Goal: Task Accomplishment & Management: Use online tool/utility

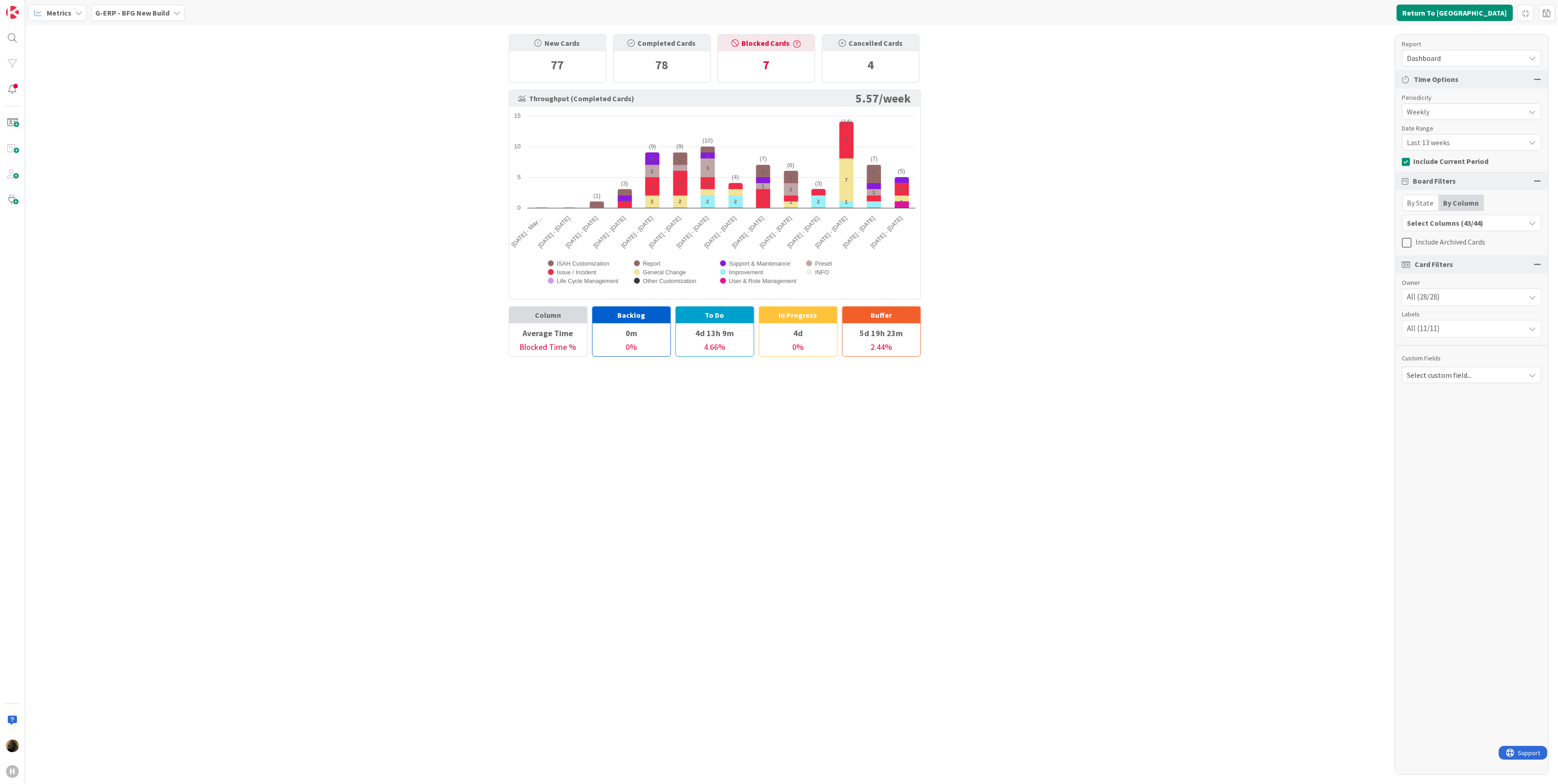
click at [147, 13] on b "G-ERP - BFG New Build" at bounding box center [132, 13] width 74 height 10
click at [163, 87] on h4 "G-ERP - BFG New Build" at bounding box center [156, 91] width 110 height 10
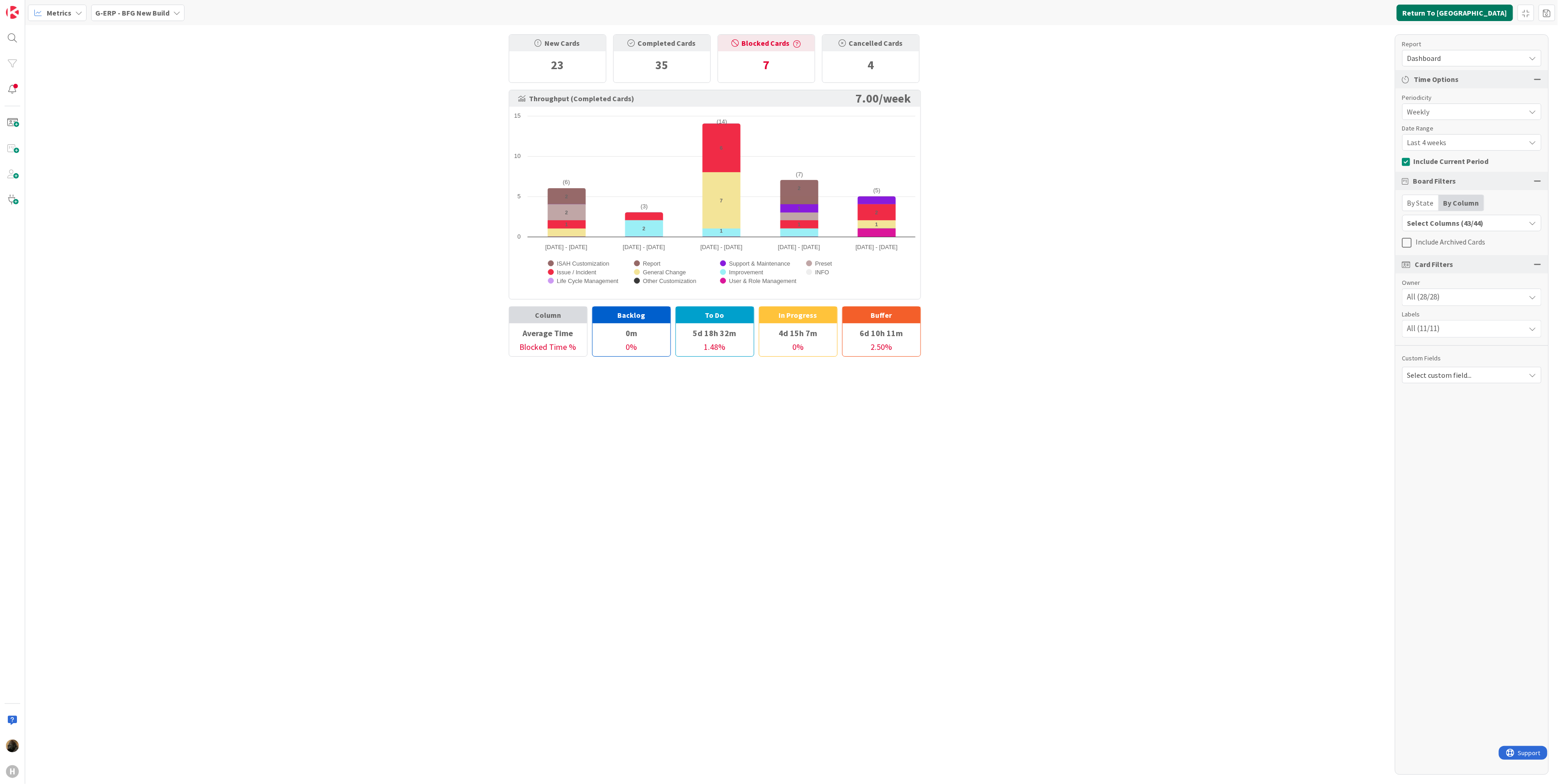
click at [1167, 15] on button "Return To [GEOGRAPHIC_DATA]" at bounding box center [1454, 13] width 116 height 17
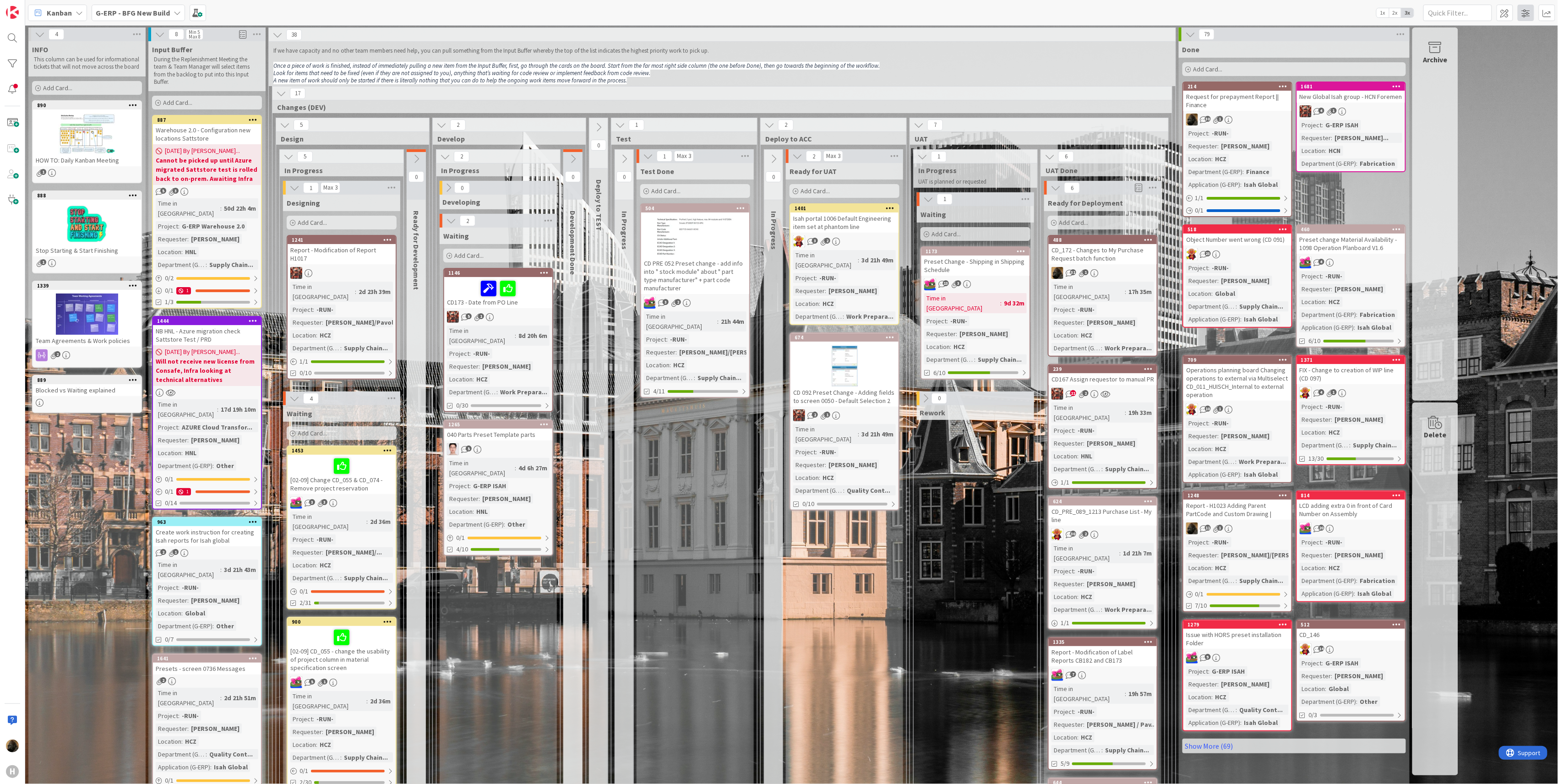
click at [1167, 15] on span at bounding box center [1526, 13] width 17 height 17
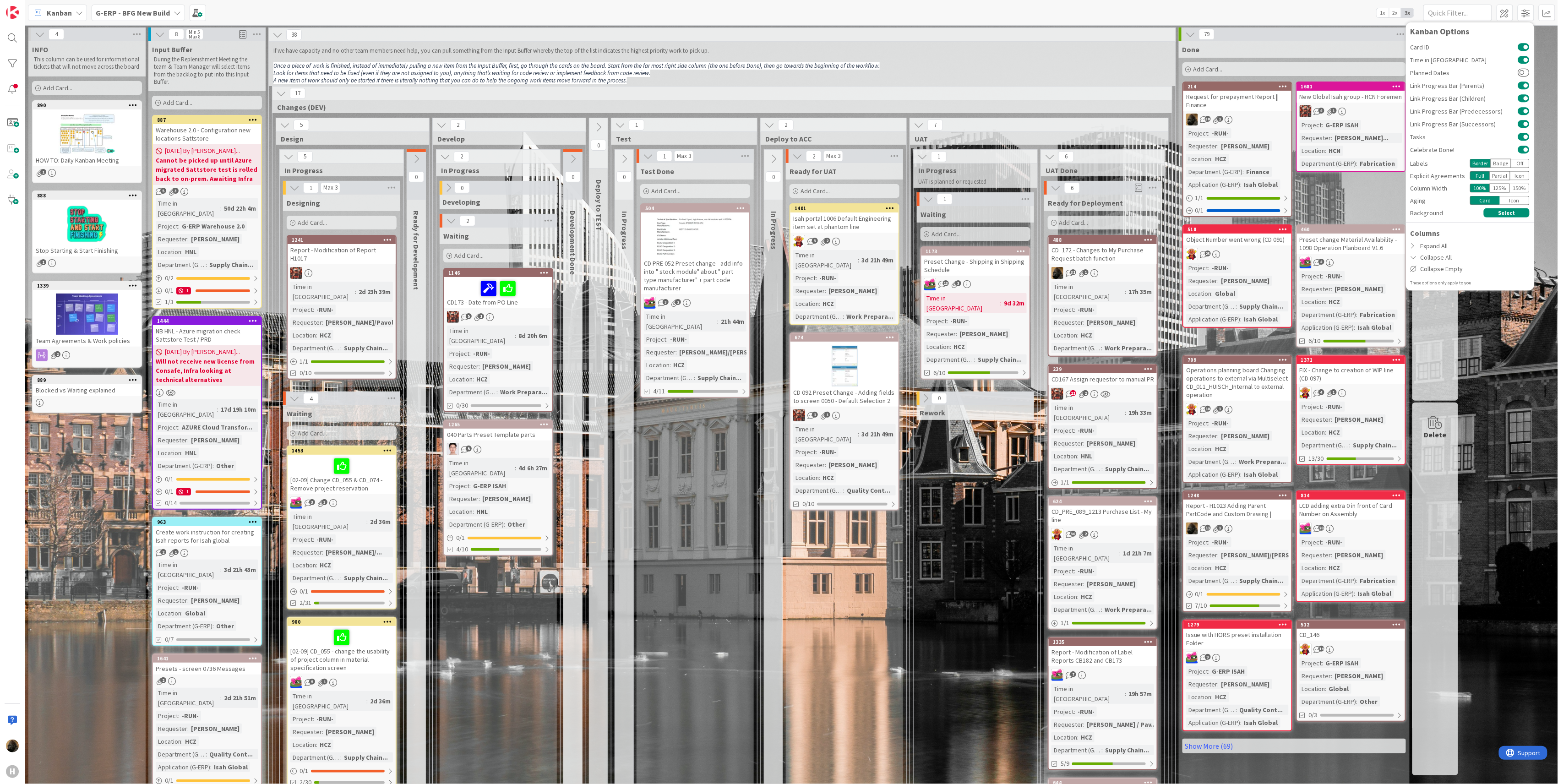
click at [1167, 207] on div "Card ID Time in Column Planned Dates Link Progress Bar (Parents) Link Progress …" at bounding box center [1470, 163] width 119 height 245
click at [1167, 213] on button "Select" at bounding box center [1507, 213] width 46 height 10
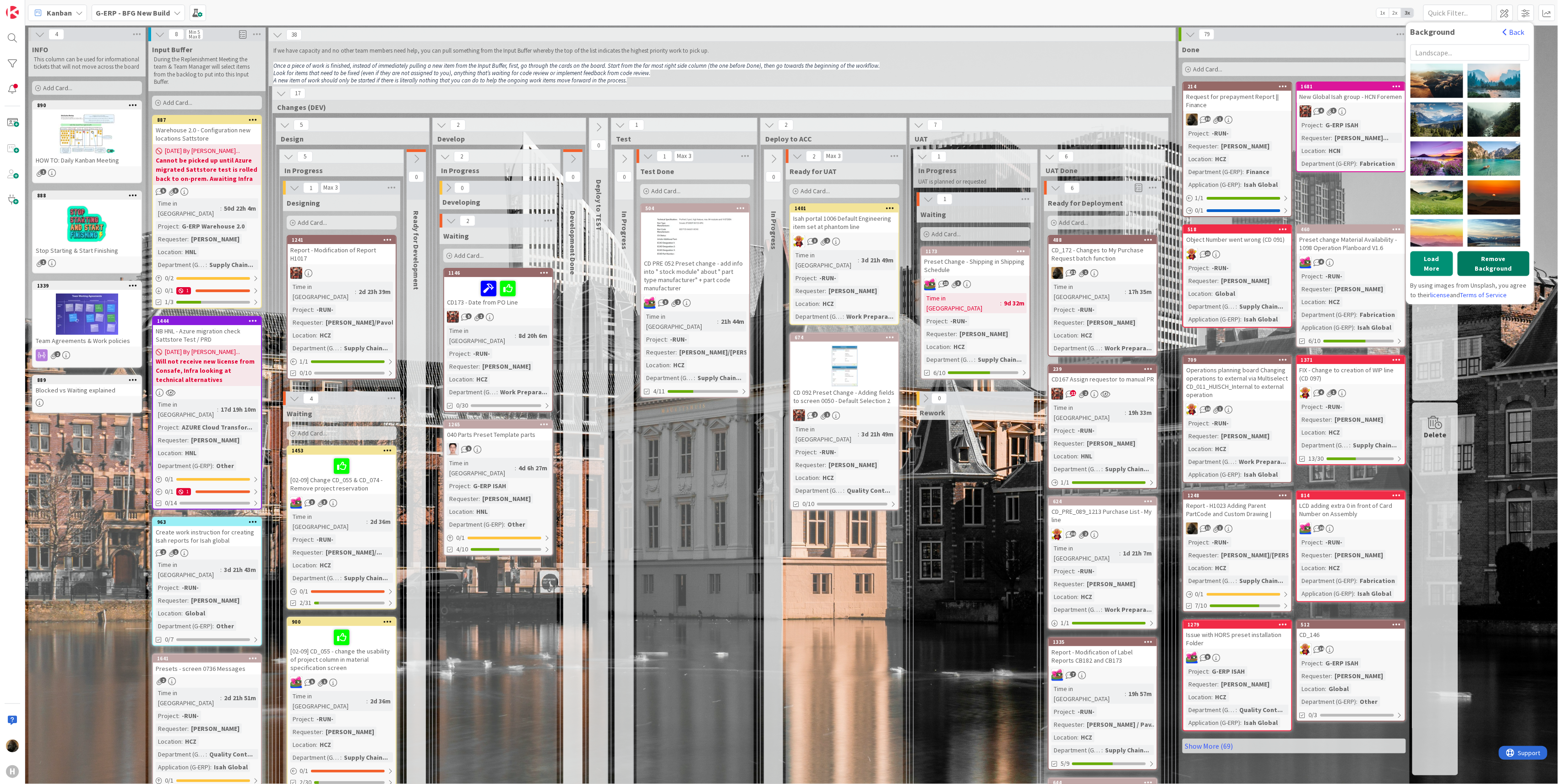
click at [1167, 254] on button "Remove Background" at bounding box center [1493, 263] width 72 height 25
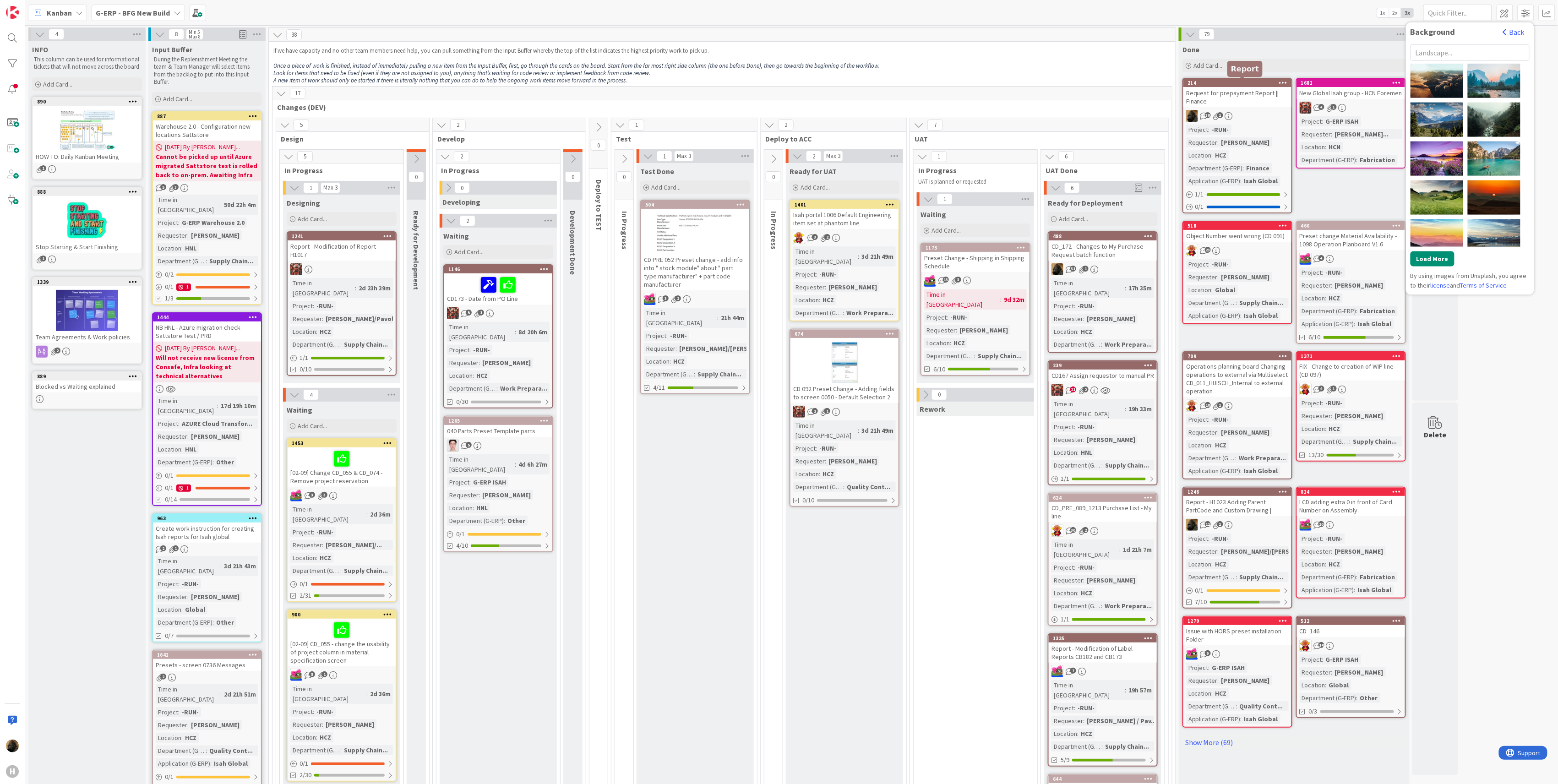
click at [1026, 46] on div "If we have capacity and no other team members need help, you can pull something…" at bounding box center [722, 65] width 901 height 40
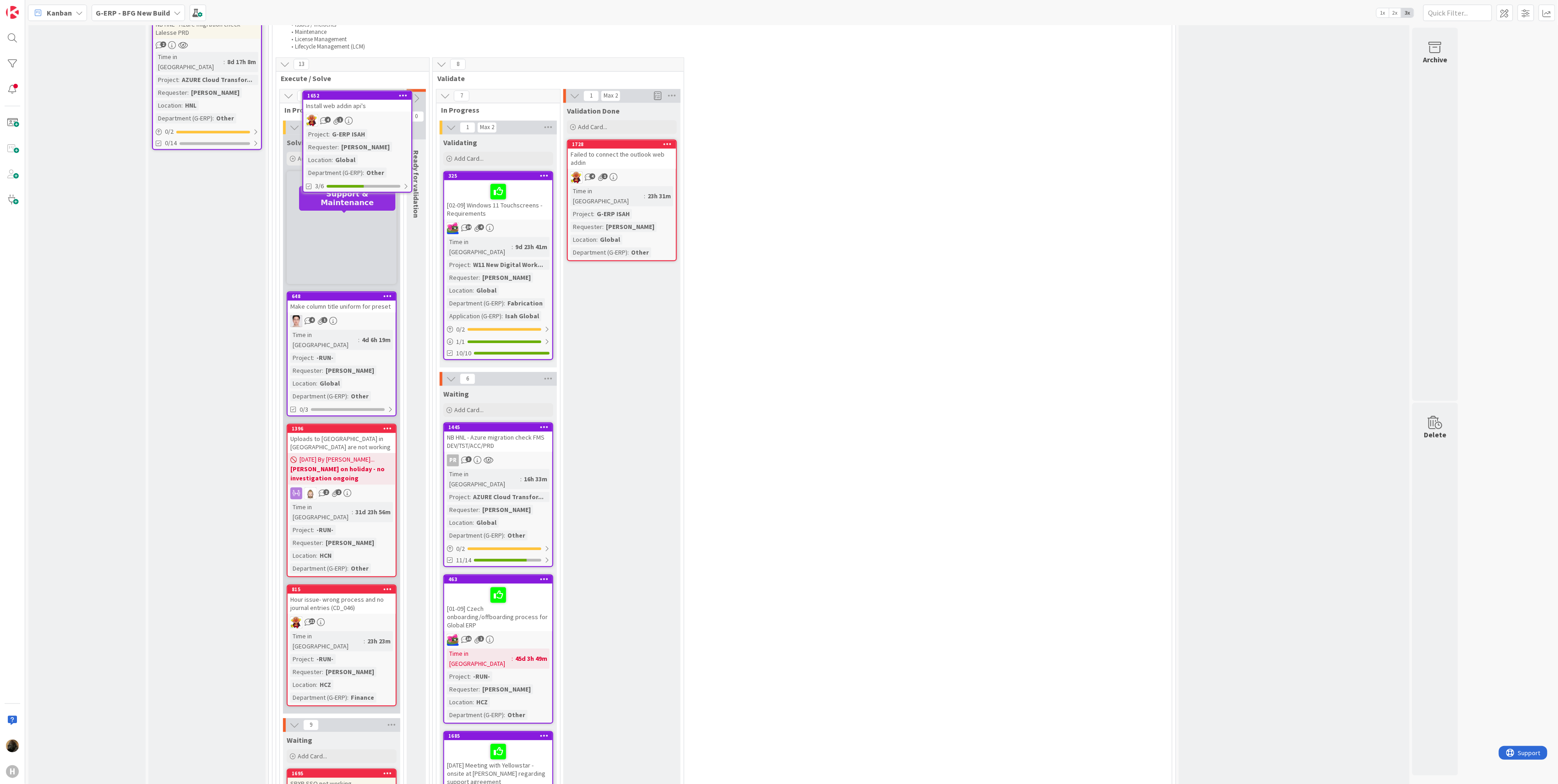
scroll to position [1231, 0]
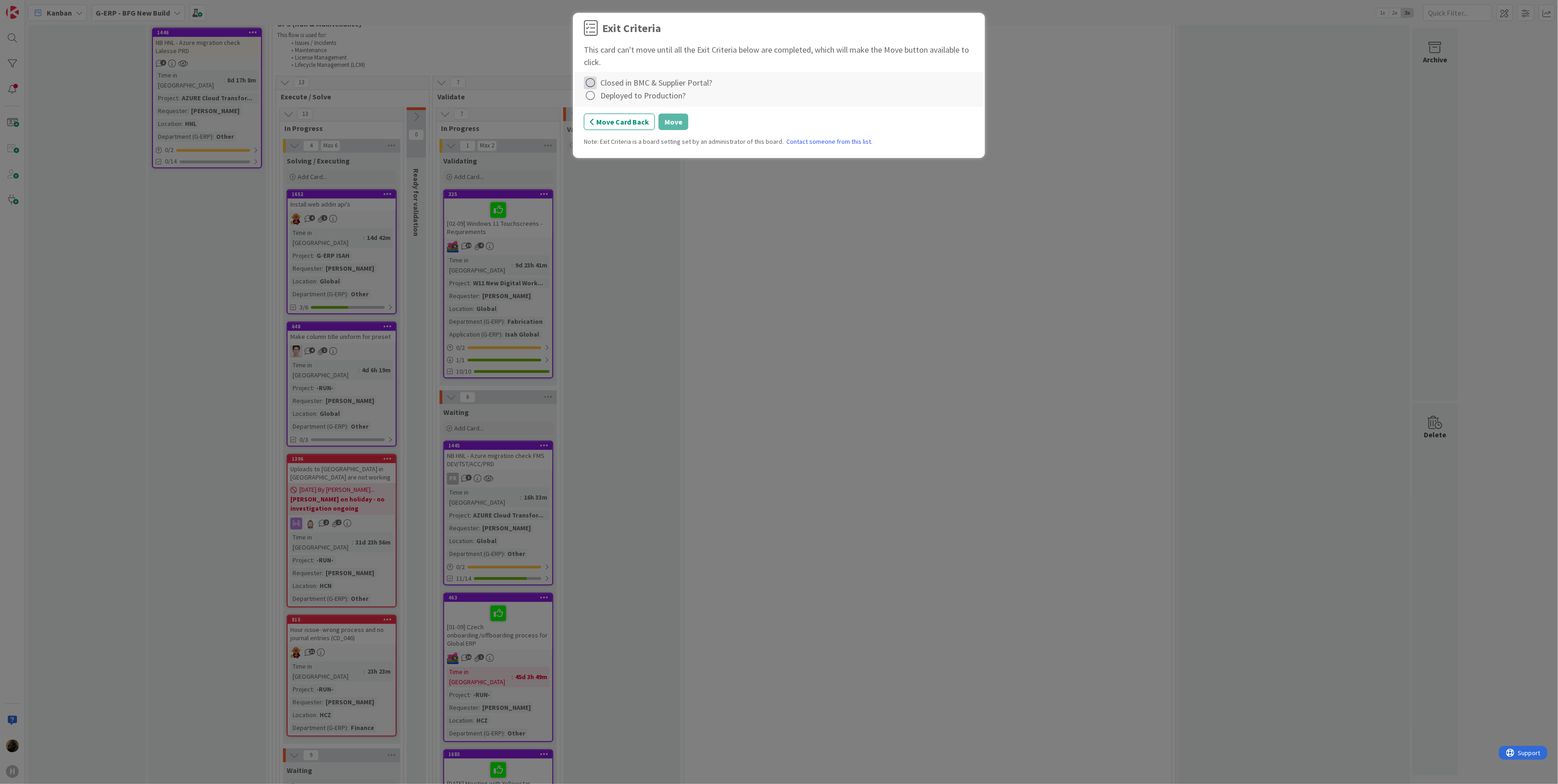
click at [592, 83] on icon at bounding box center [590, 83] width 13 height 13
click at [610, 99] on link "Complete" at bounding box center [641, 102] width 115 height 13
click at [590, 97] on icon at bounding box center [590, 96] width 13 height 13
click at [604, 117] on link "Complete" at bounding box center [641, 115] width 115 height 13
click at [673, 124] on button "Move" at bounding box center [673, 121] width 30 height 17
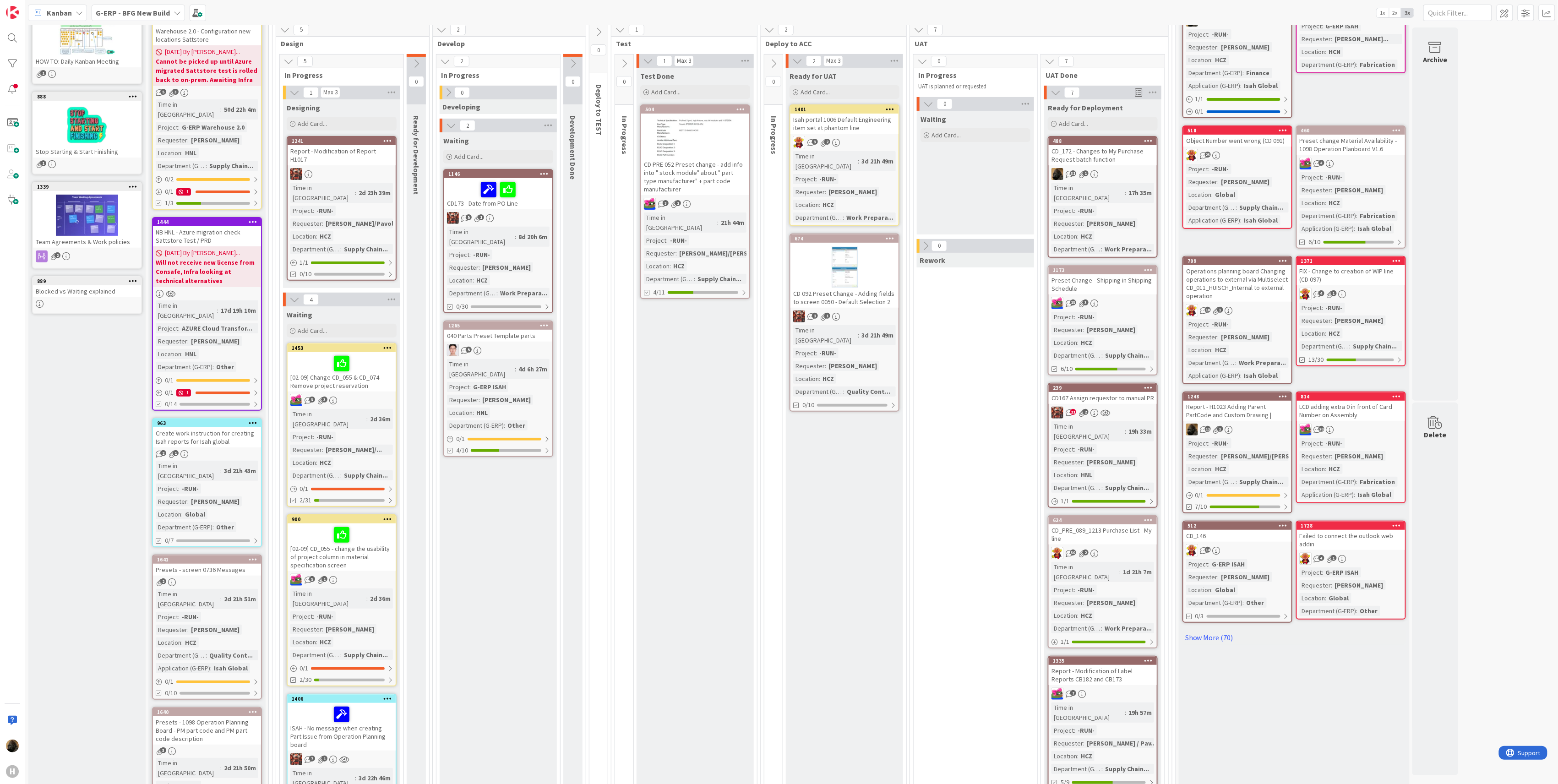
scroll to position [61, 0]
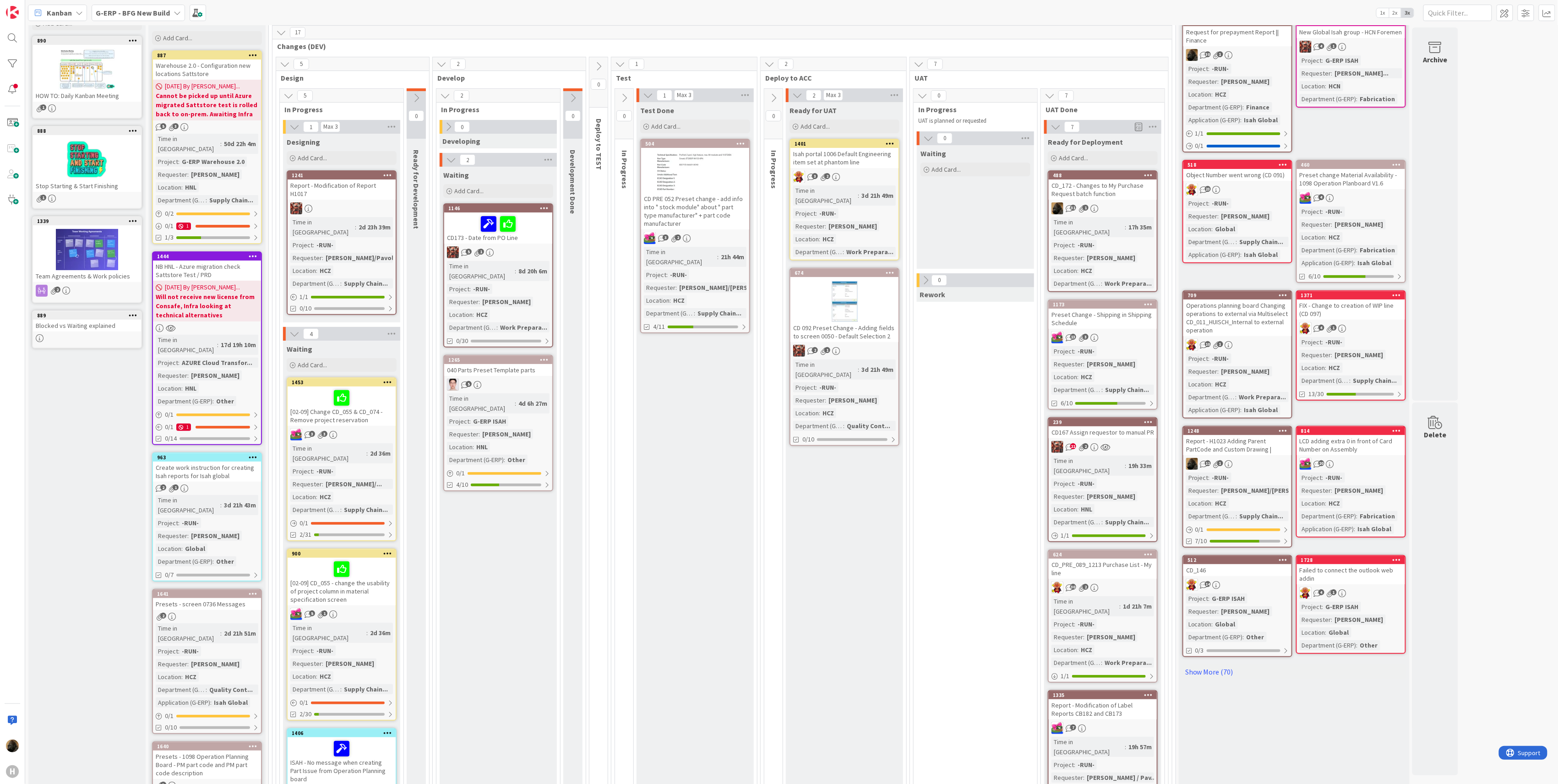
click at [711, 615] on div "Test Done Add Card... 504 CD PRE 052 Preset change - add info into " stock modu…" at bounding box center [695, 630] width 117 height 1056
